Goal: Task Accomplishment & Management: Use online tool/utility

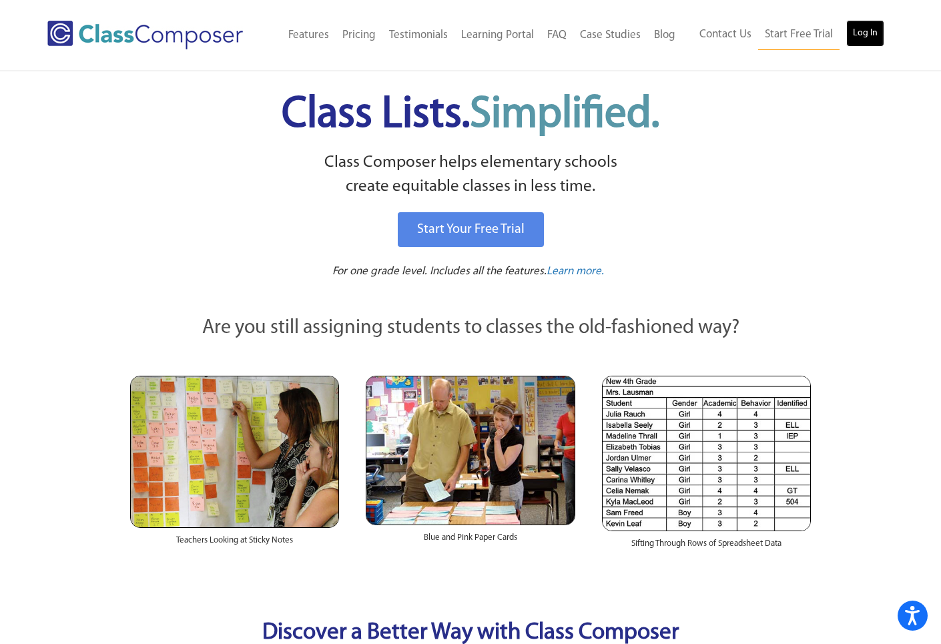
click at [868, 40] on link "Log In" at bounding box center [865, 33] width 38 height 27
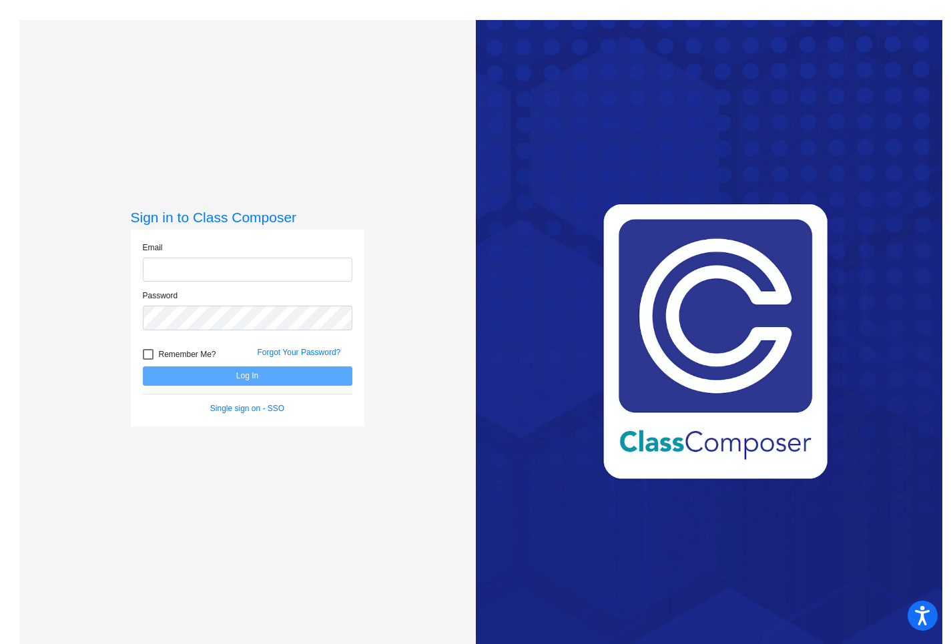
type input "hoxley@lcusd.net"
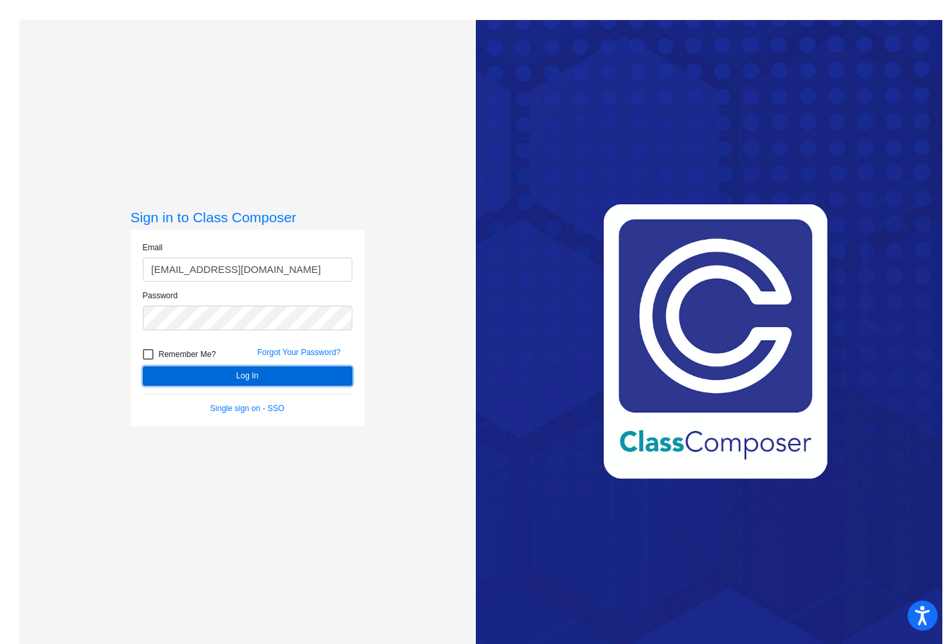
click at [206, 383] on button "Log In" at bounding box center [248, 375] width 210 height 19
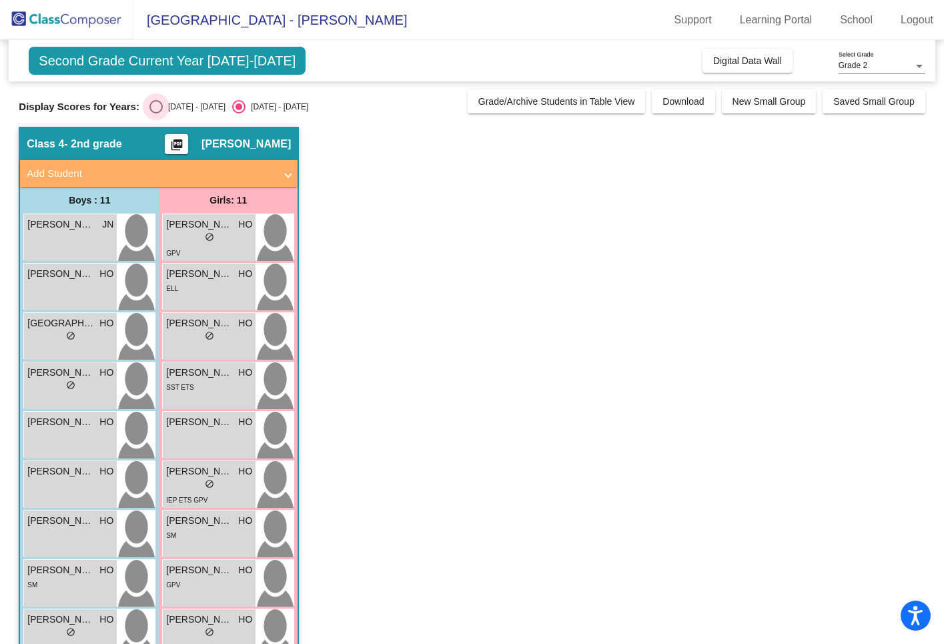
click at [154, 106] on div "Select an option" at bounding box center [156, 106] width 13 height 13
click at [156, 113] on input "2024 - 2025" at bounding box center [156, 113] width 1 height 1
radio input "true"
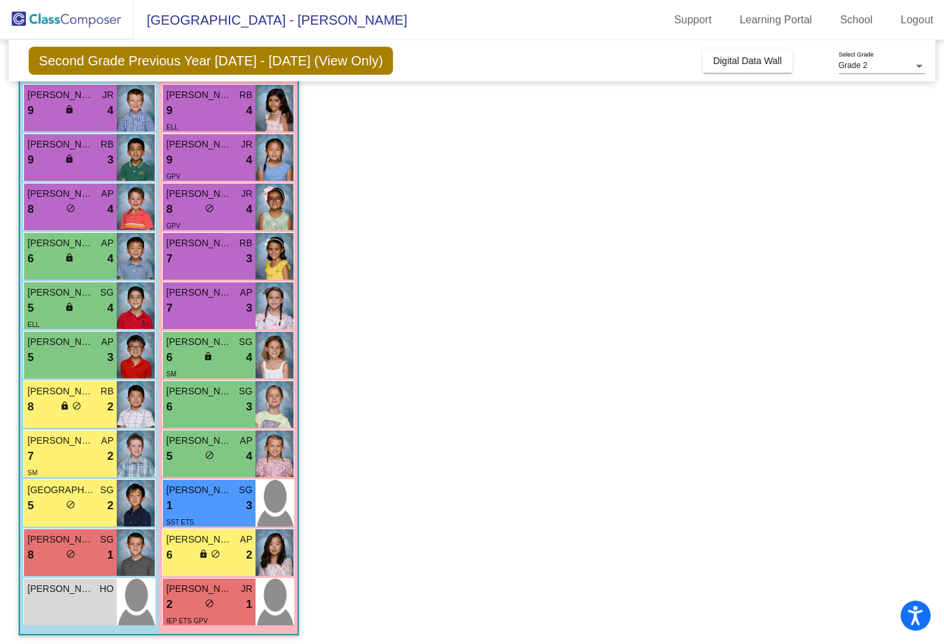
scroll to position [134, 0]
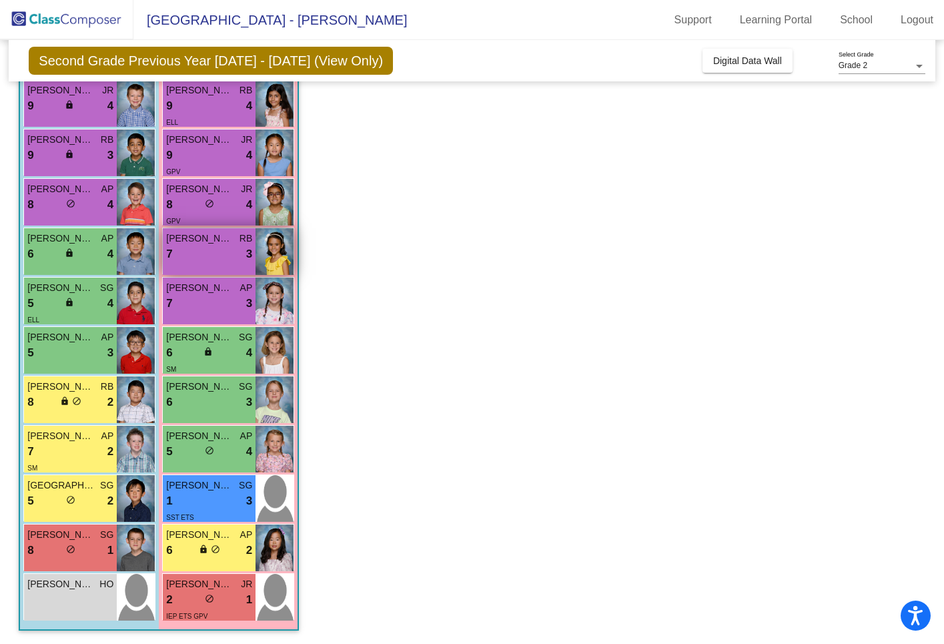
click at [197, 264] on div "Emily Aryafar RB 7 lock do_not_disturb_alt 3" at bounding box center [209, 251] width 93 height 47
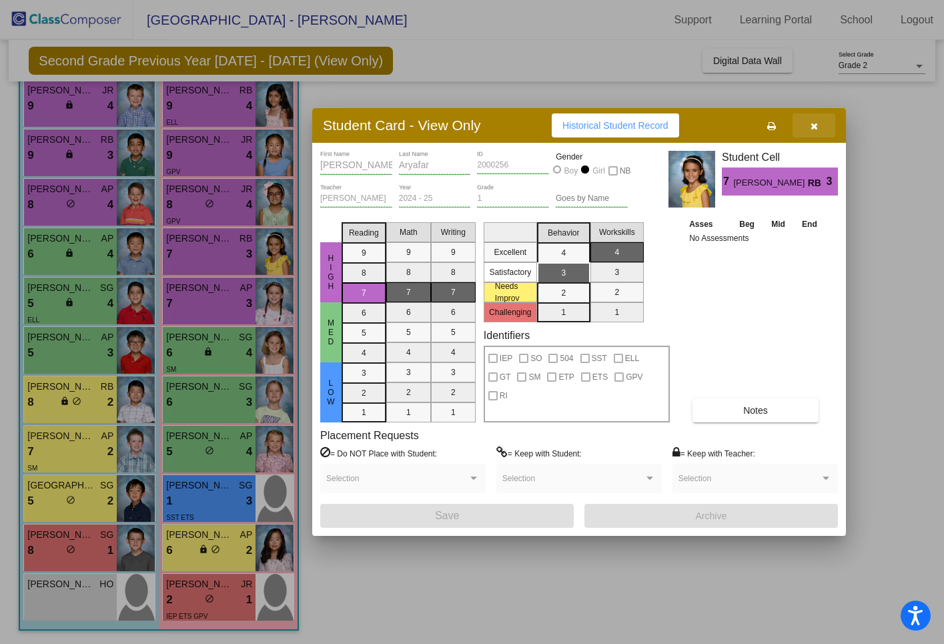
click at [817, 127] on icon "button" at bounding box center [814, 125] width 7 height 9
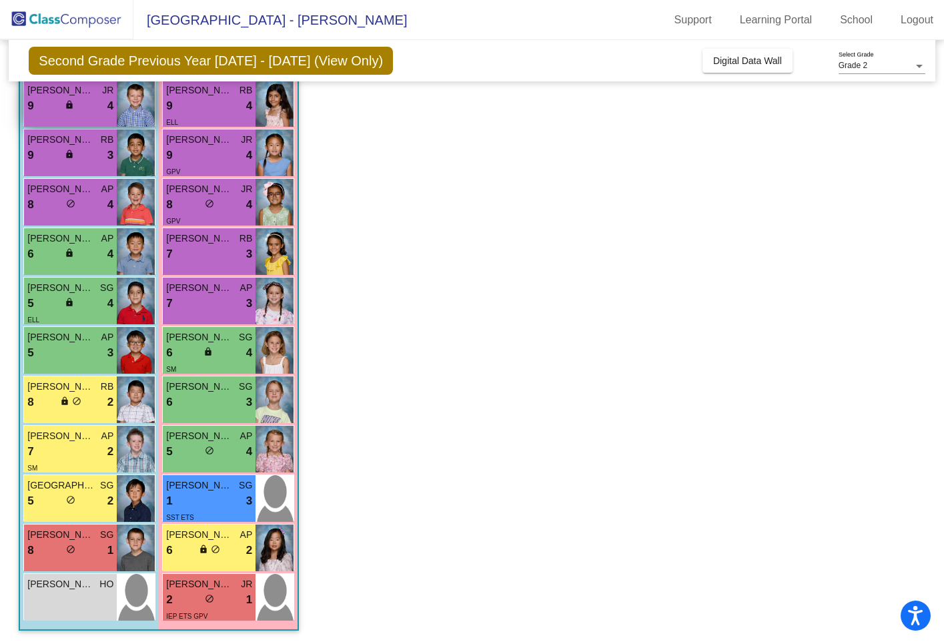
click at [98, 109] on div "9 lock do_not_disturb_alt 4" at bounding box center [70, 105] width 86 height 17
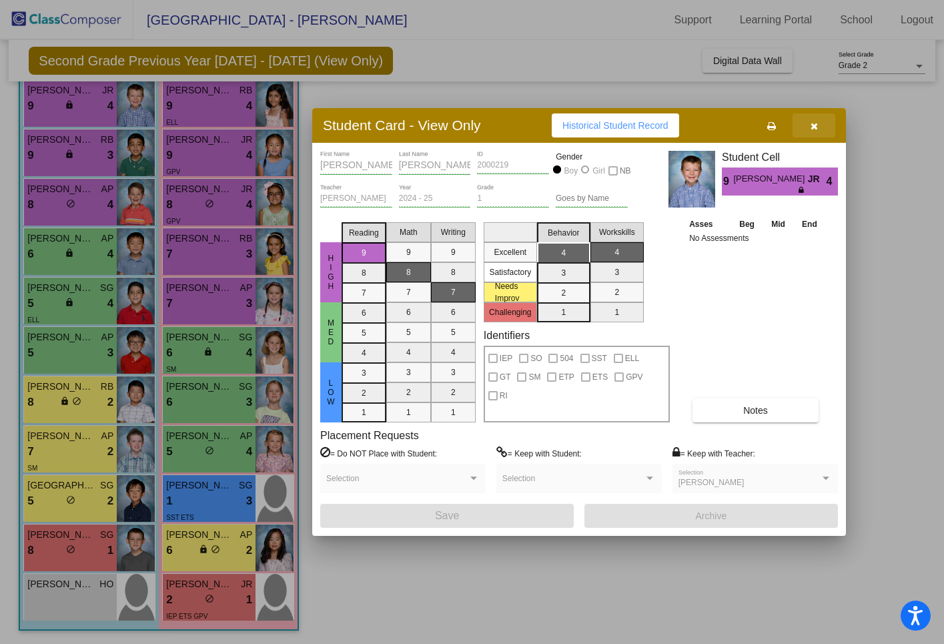
click at [812, 125] on icon "button" at bounding box center [814, 125] width 7 height 9
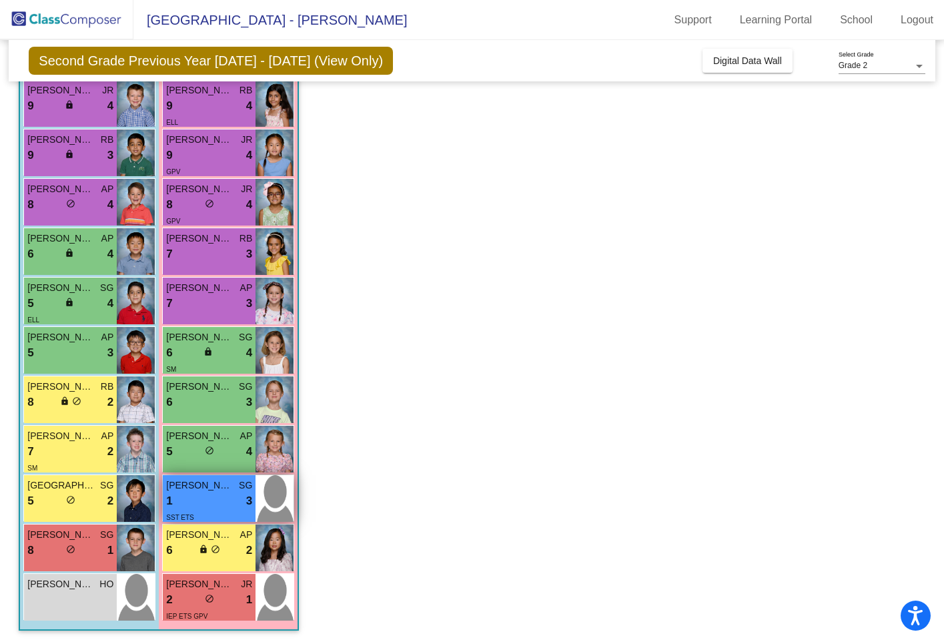
click at [218, 508] on div "1 lock do_not_disturb_alt 3" at bounding box center [209, 501] width 86 height 17
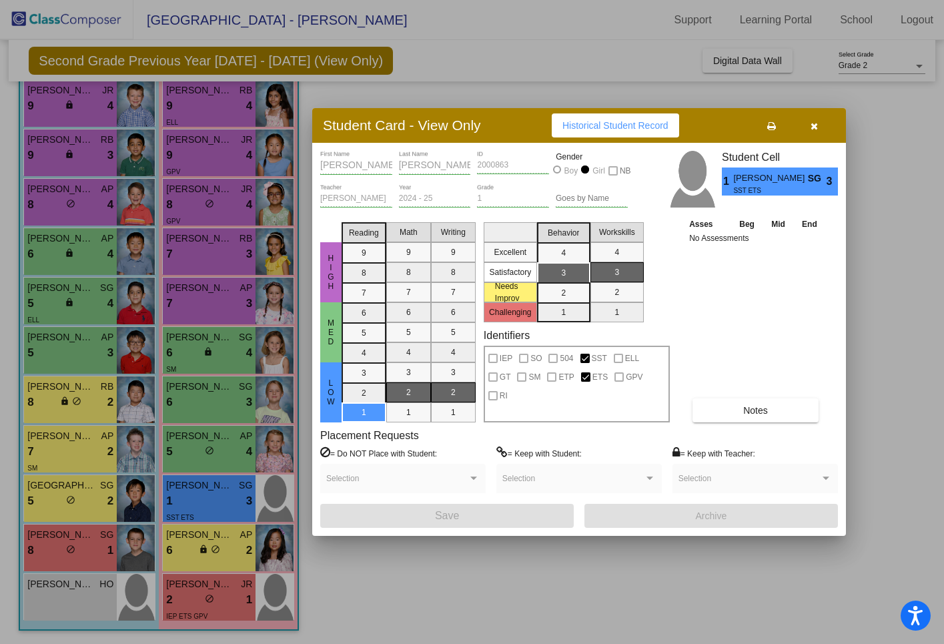
click at [811, 125] on icon "button" at bounding box center [814, 125] width 7 height 9
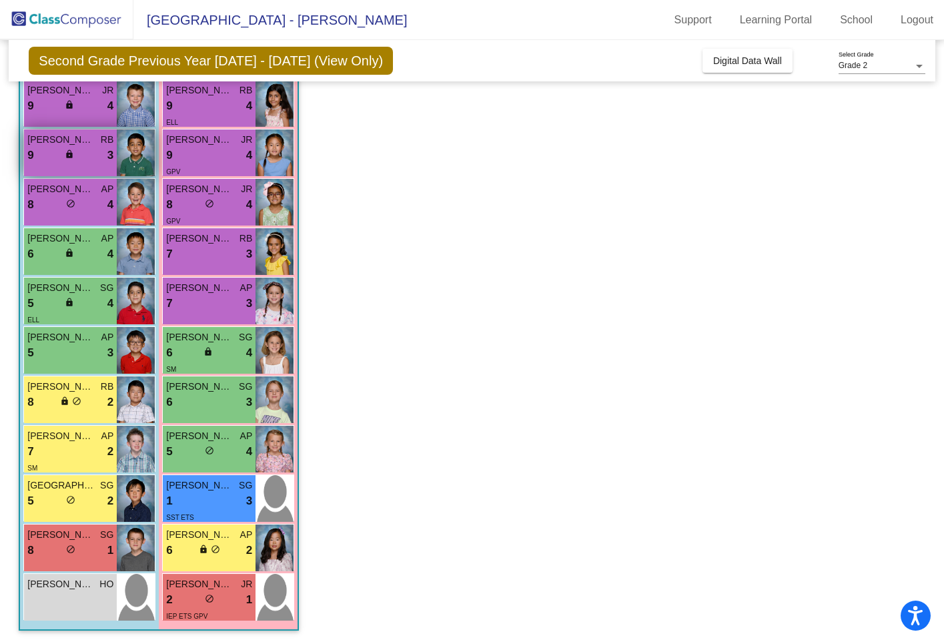
click at [92, 151] on div "9 lock do_not_disturb_alt 3" at bounding box center [70, 155] width 86 height 17
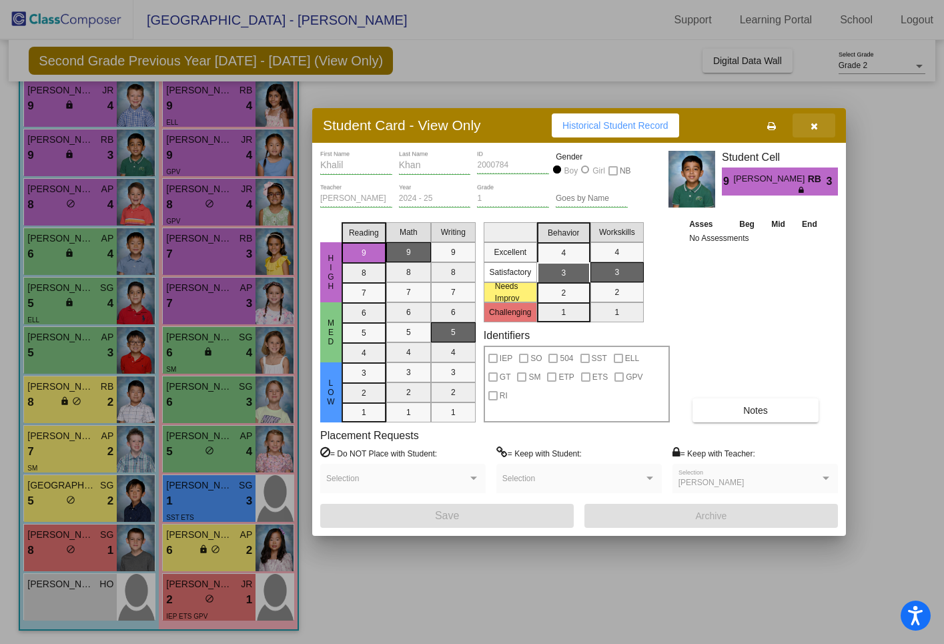
click at [814, 123] on icon "button" at bounding box center [814, 125] width 7 height 9
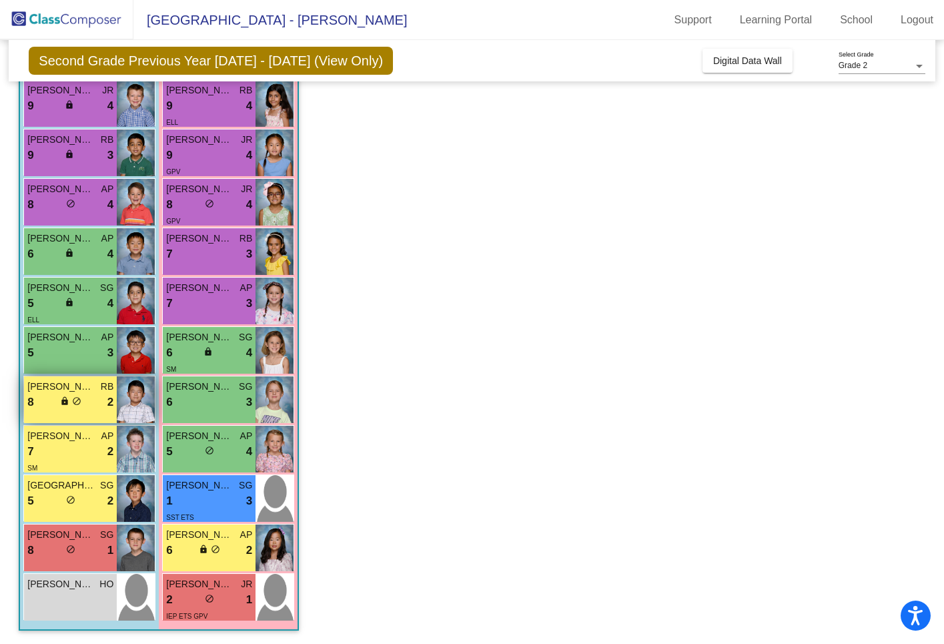
click at [93, 406] on div "8 lock do_not_disturb_alt 2" at bounding box center [70, 402] width 86 height 17
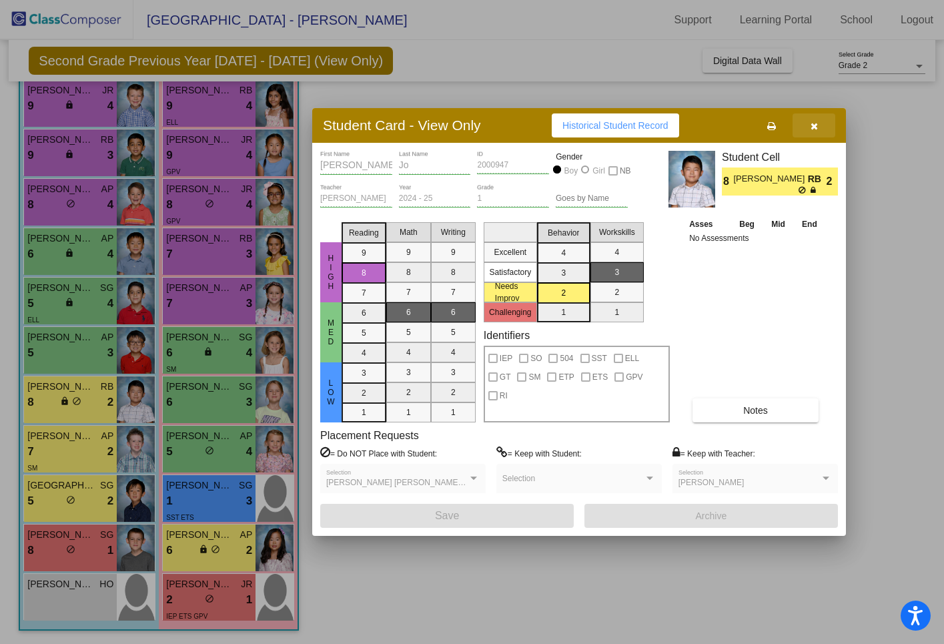
click at [812, 127] on icon "button" at bounding box center [814, 125] width 7 height 9
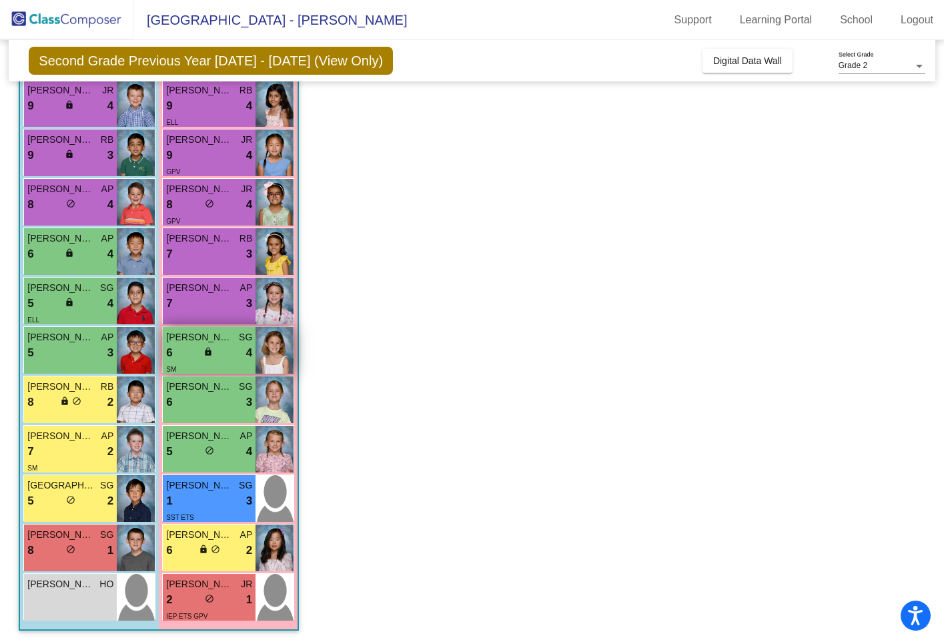
click at [237, 360] on div "6 lock do_not_disturb_alt 4" at bounding box center [209, 352] width 86 height 17
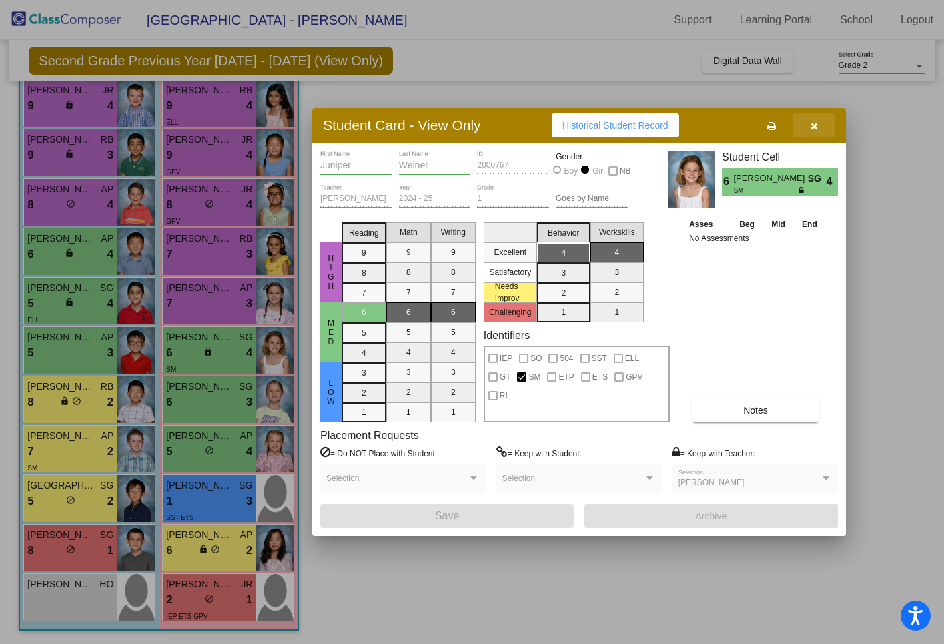
click at [812, 123] on icon "button" at bounding box center [814, 125] width 7 height 9
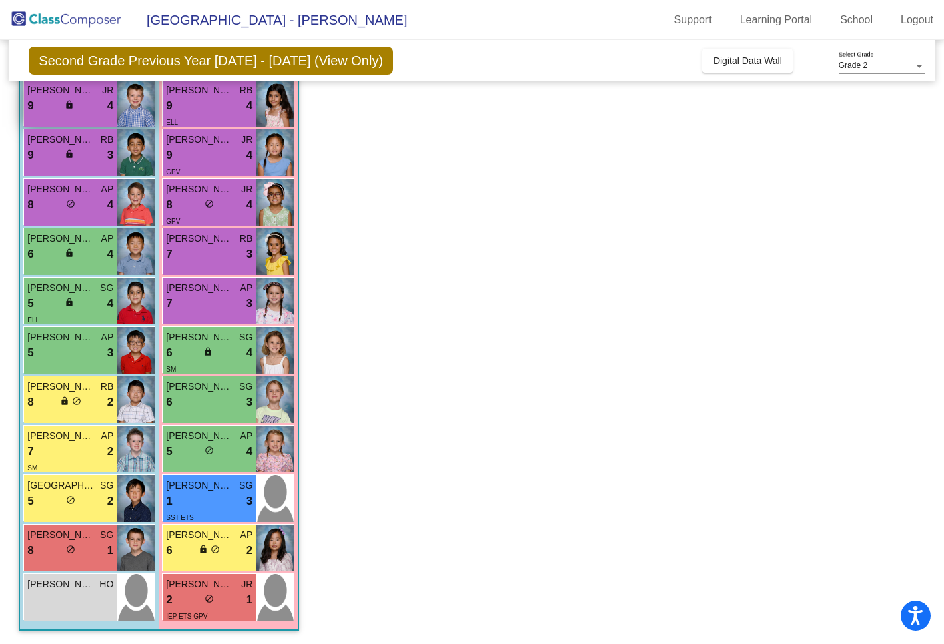
click at [53, 114] on div "Liam Swaner JR 9 lock do_not_disturb_alt 4" at bounding box center [70, 103] width 93 height 47
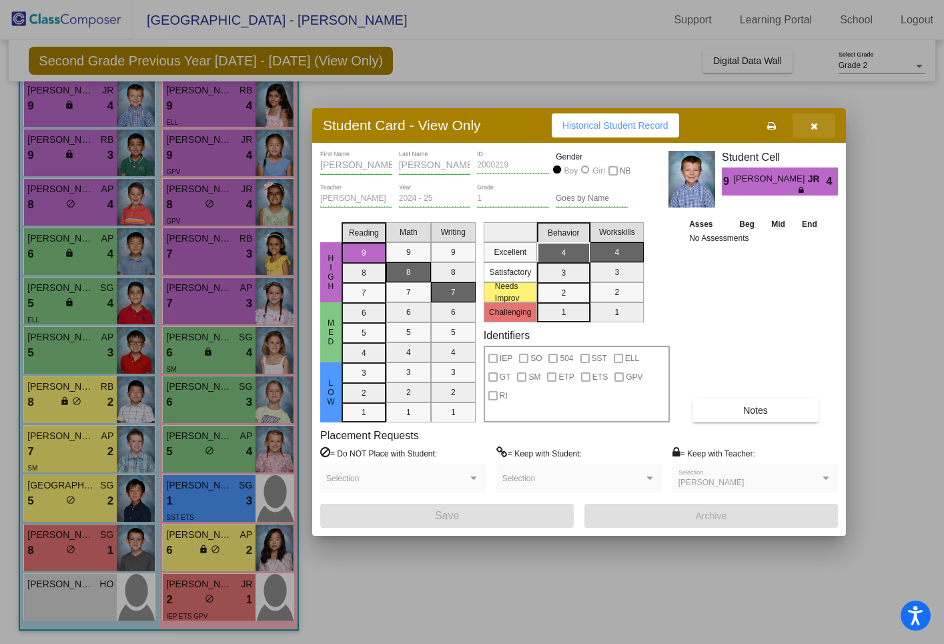
click at [816, 125] on icon "button" at bounding box center [814, 125] width 7 height 9
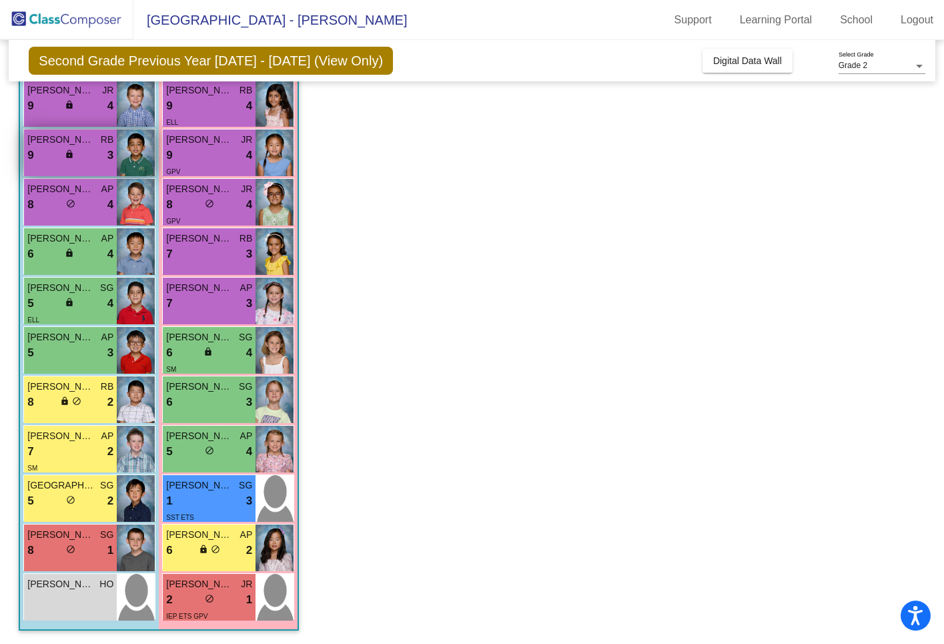
click at [81, 156] on div "9 lock do_not_disturb_alt 3" at bounding box center [70, 155] width 86 height 17
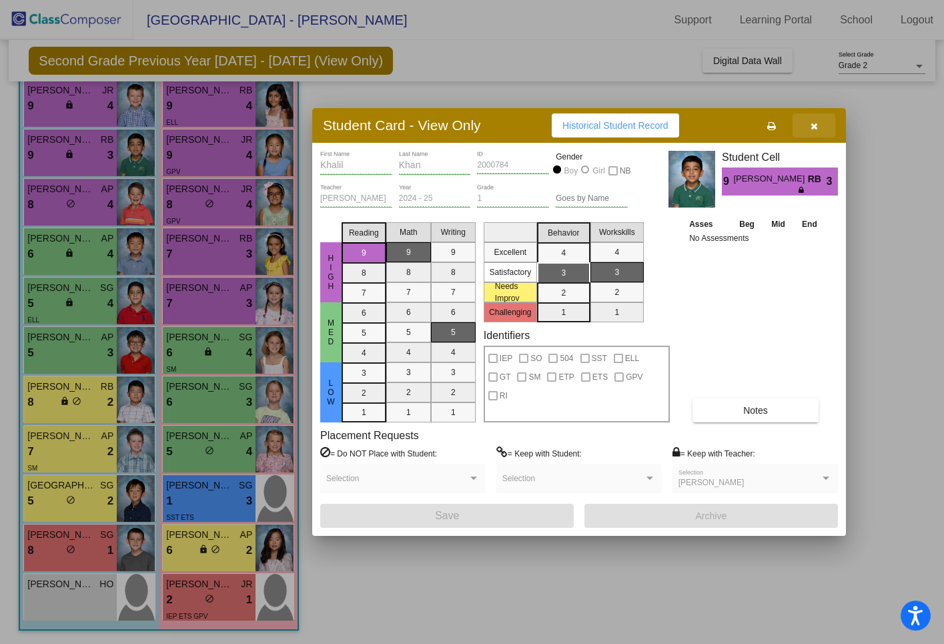
click at [816, 122] on icon "button" at bounding box center [814, 125] width 7 height 9
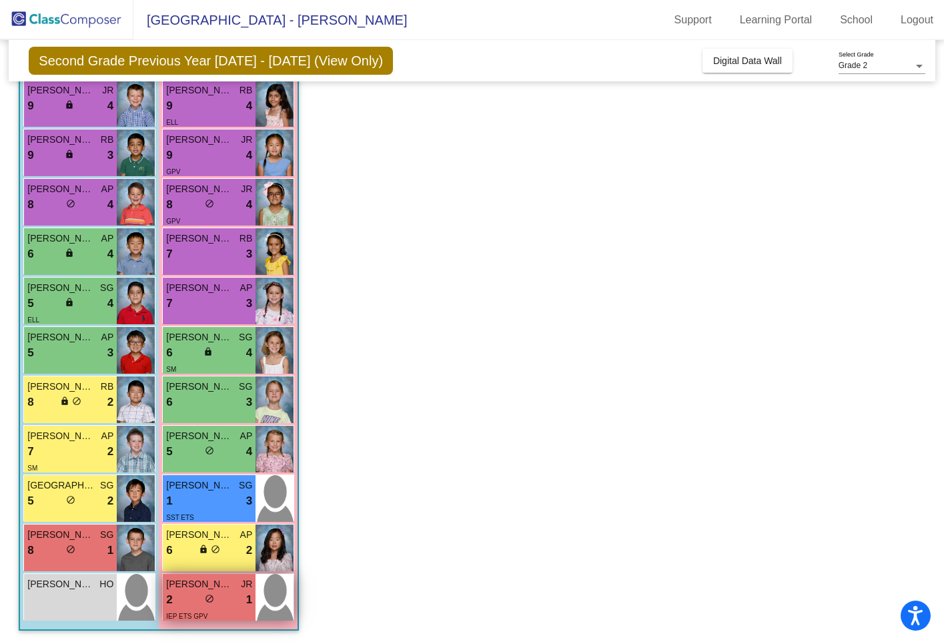
click at [224, 611] on div "IEP ETS GPV" at bounding box center [209, 616] width 86 height 14
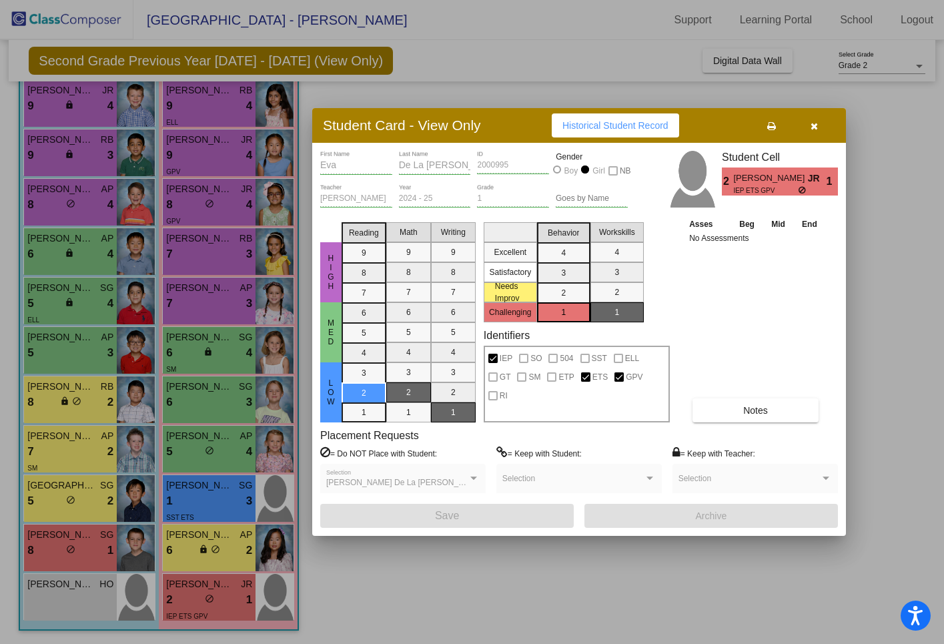
click at [817, 121] on icon "button" at bounding box center [814, 125] width 7 height 9
